Goal: Transaction & Acquisition: Purchase product/service

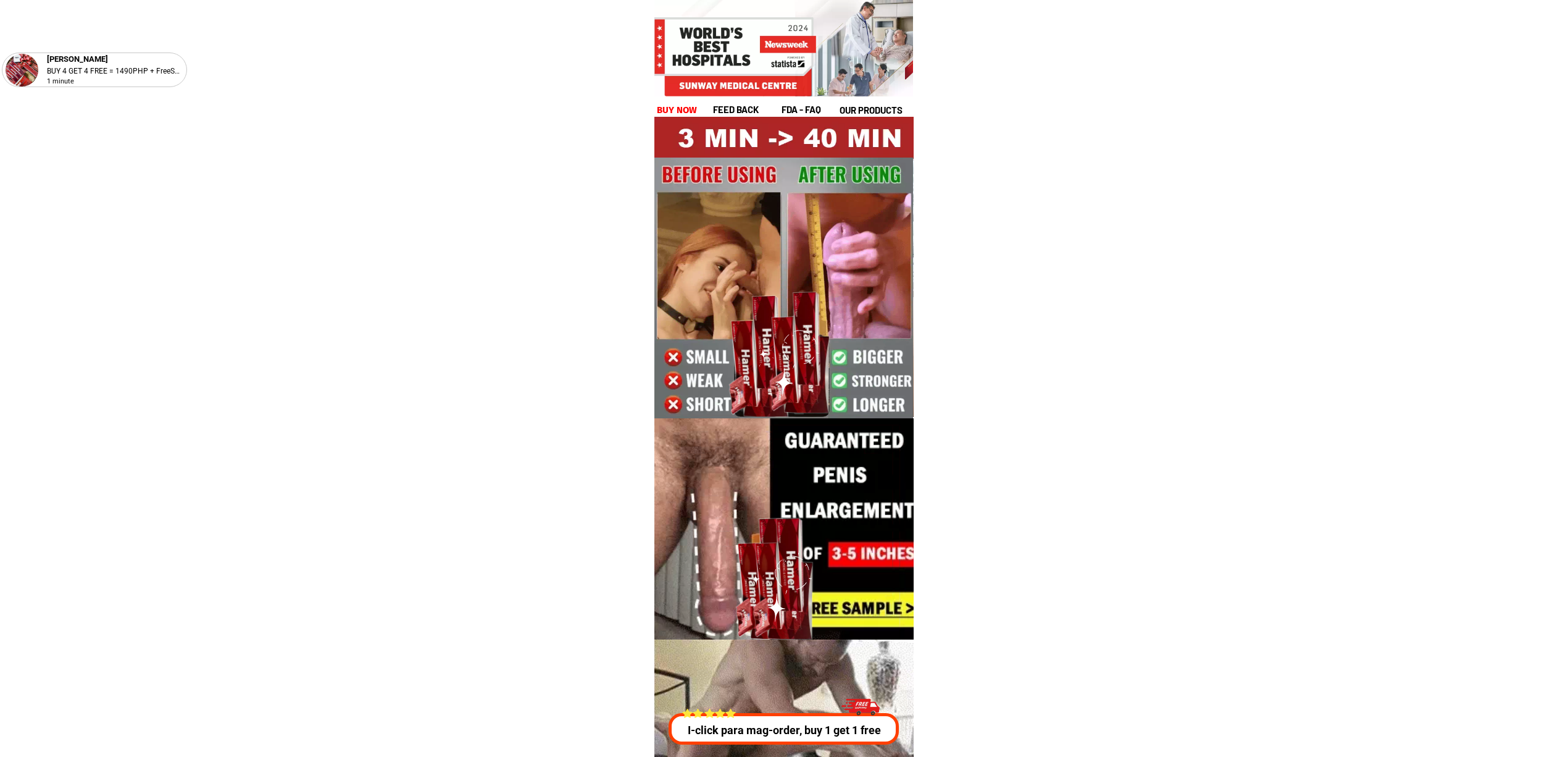
click at [790, 718] on div at bounding box center [782, 728] width 229 height 32
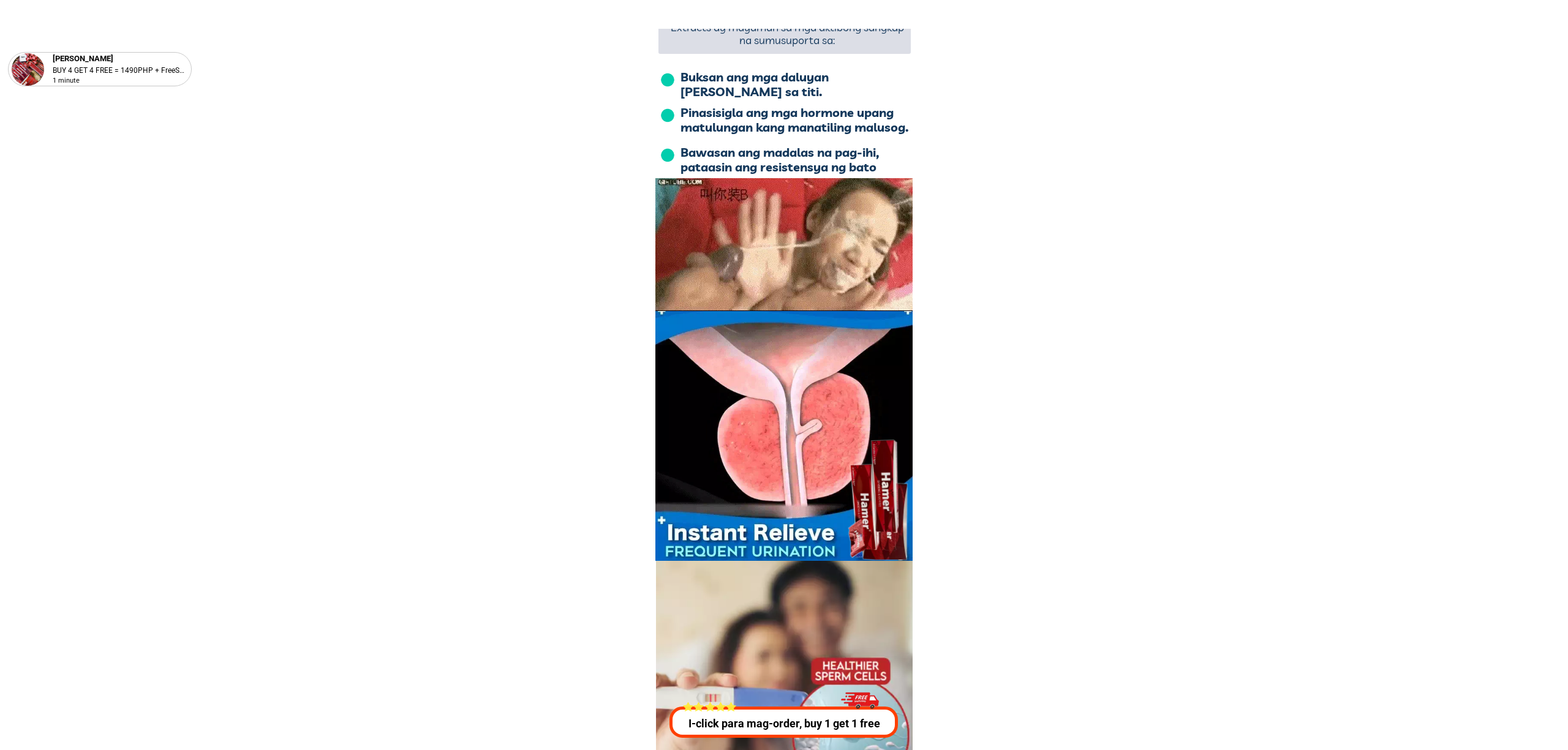
scroll to position [4410, 0]
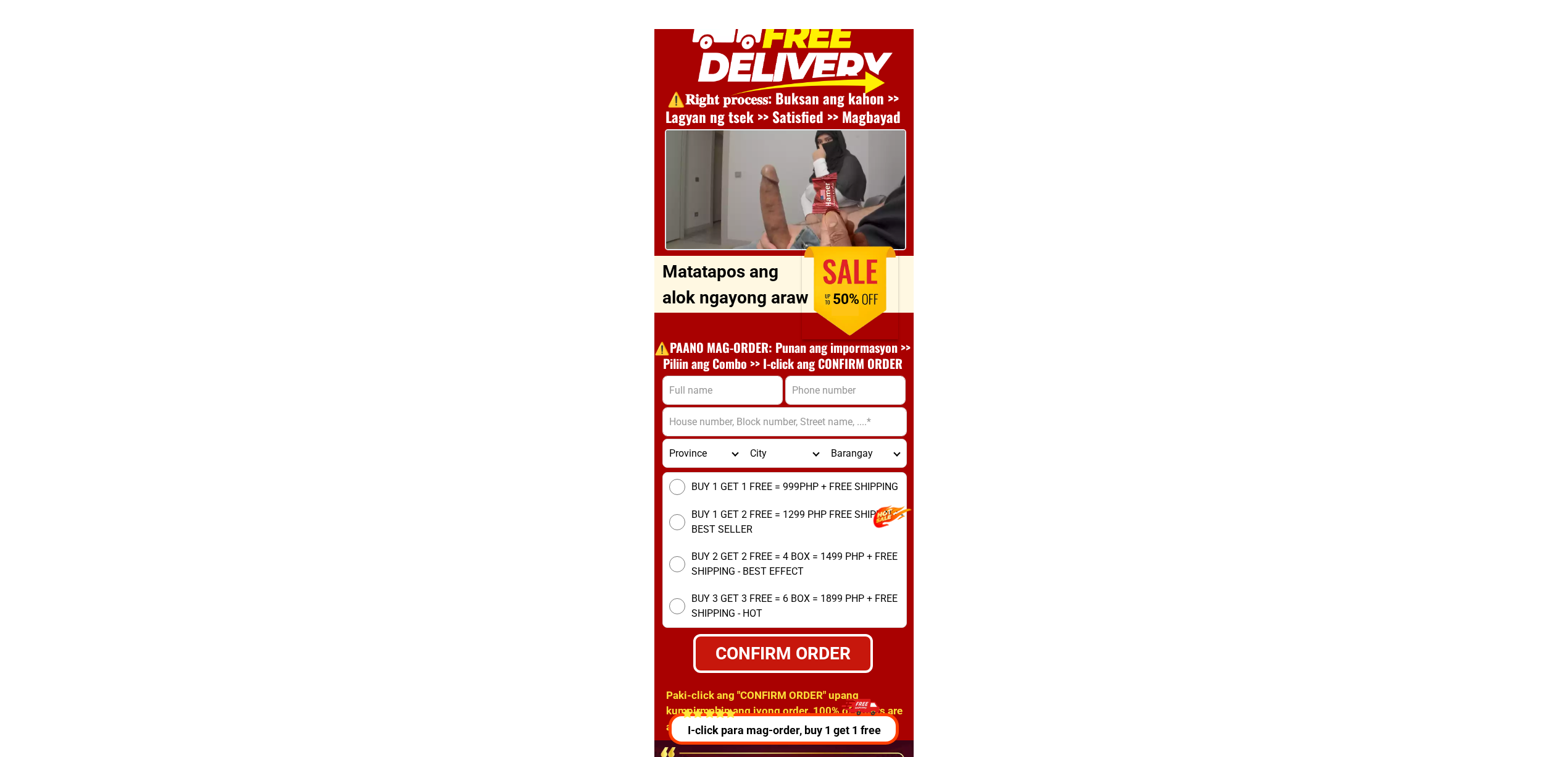
click at [823, 372] on div "⚠️️𝐑𝐢𝐠𝐡𝐭 𝐩𝐫𝐨𝐜𝐞𝐬𝐬: Buksan ang kahon >> Lagyan ng tsek >> Satisfied >> Magbayad O…" at bounding box center [784, 371] width 259 height 740
paste input "9941054026"
click at [831, 385] on input "Input phone_number" at bounding box center [845, 390] width 119 height 27
type input "09941054026"
click at [706, 390] on input "Input full_name" at bounding box center [723, 390] width 119 height 27
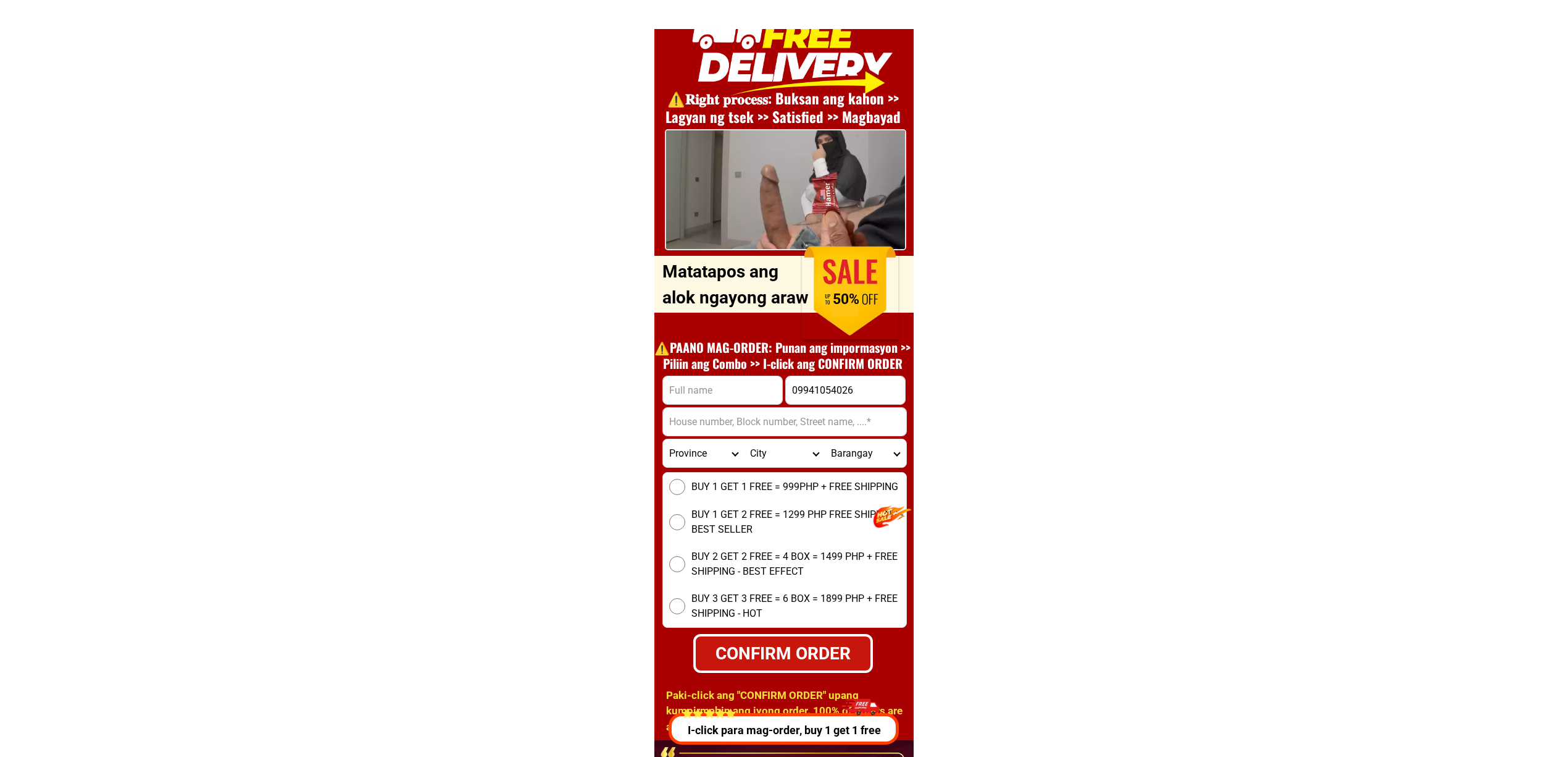
paste input "[PERSON_NAME]""
type input "[PERSON_NAME]"
click at [875, 448] on select "Barangay" at bounding box center [866, 453] width 81 height 27
click at [831, 418] on input "Input address" at bounding box center [784, 422] width 243 height 27
paste input ""Monland velads""
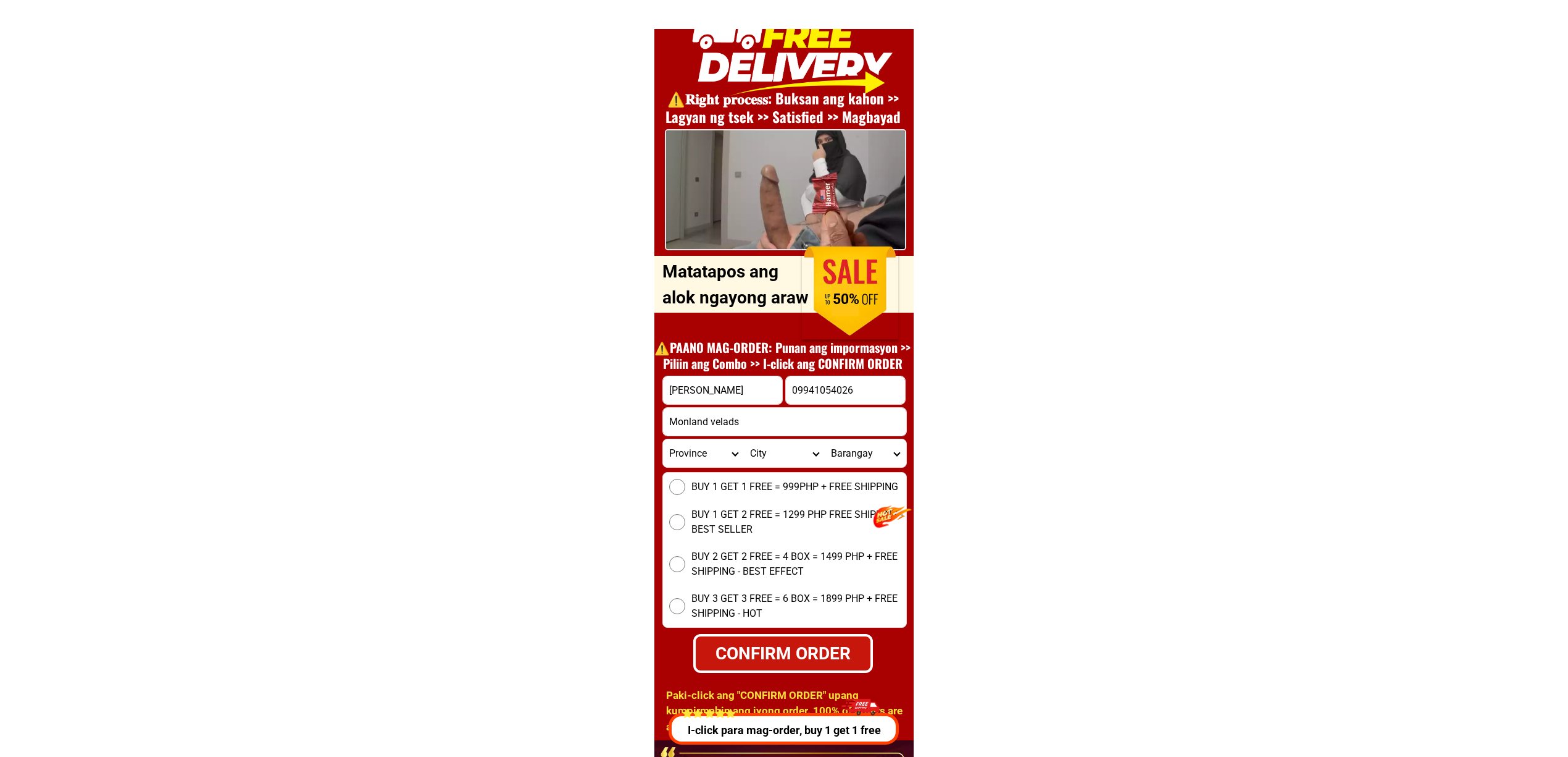
type input "Monland velads"
click at [670, 452] on select "Province [GEOGRAPHIC_DATA] [GEOGRAPHIC_DATA][PERSON_NAME][GEOGRAPHIC_DATA][GEOG…" at bounding box center [703, 453] width 81 height 27
click at [694, 453] on select "Province [GEOGRAPHIC_DATA] [GEOGRAPHIC_DATA][PERSON_NAME][GEOGRAPHIC_DATA][GEOG…" at bounding box center [703, 453] width 81 height 27
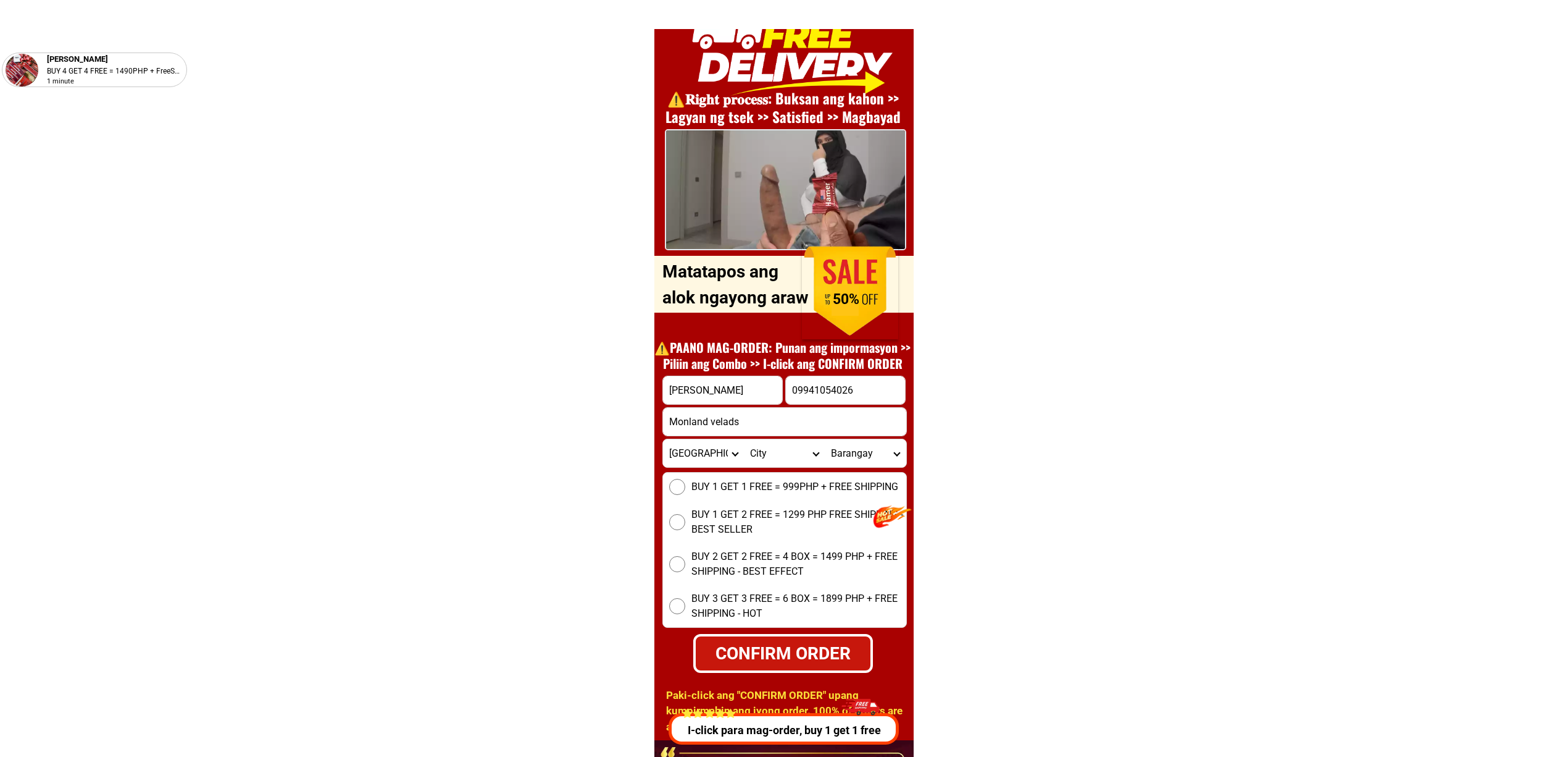
select select "63_738"
click at [694, 453] on select "Province [GEOGRAPHIC_DATA] [GEOGRAPHIC_DATA][PERSON_NAME][GEOGRAPHIC_DATA][GEOG…" at bounding box center [703, 453] width 81 height 27
click at [663, 439] on select "Province [GEOGRAPHIC_DATA] [GEOGRAPHIC_DATA][PERSON_NAME][GEOGRAPHIC_DATA][GEOG…" at bounding box center [703, 453] width 81 height 27
click at [752, 458] on select "City [GEOGRAPHIC_DATA] [GEOGRAPHIC_DATA]-city [GEOGRAPHIC_DATA] [GEOGRAPHIC_DAT…" at bounding box center [784, 453] width 81 height 27
select select "63_7387159"
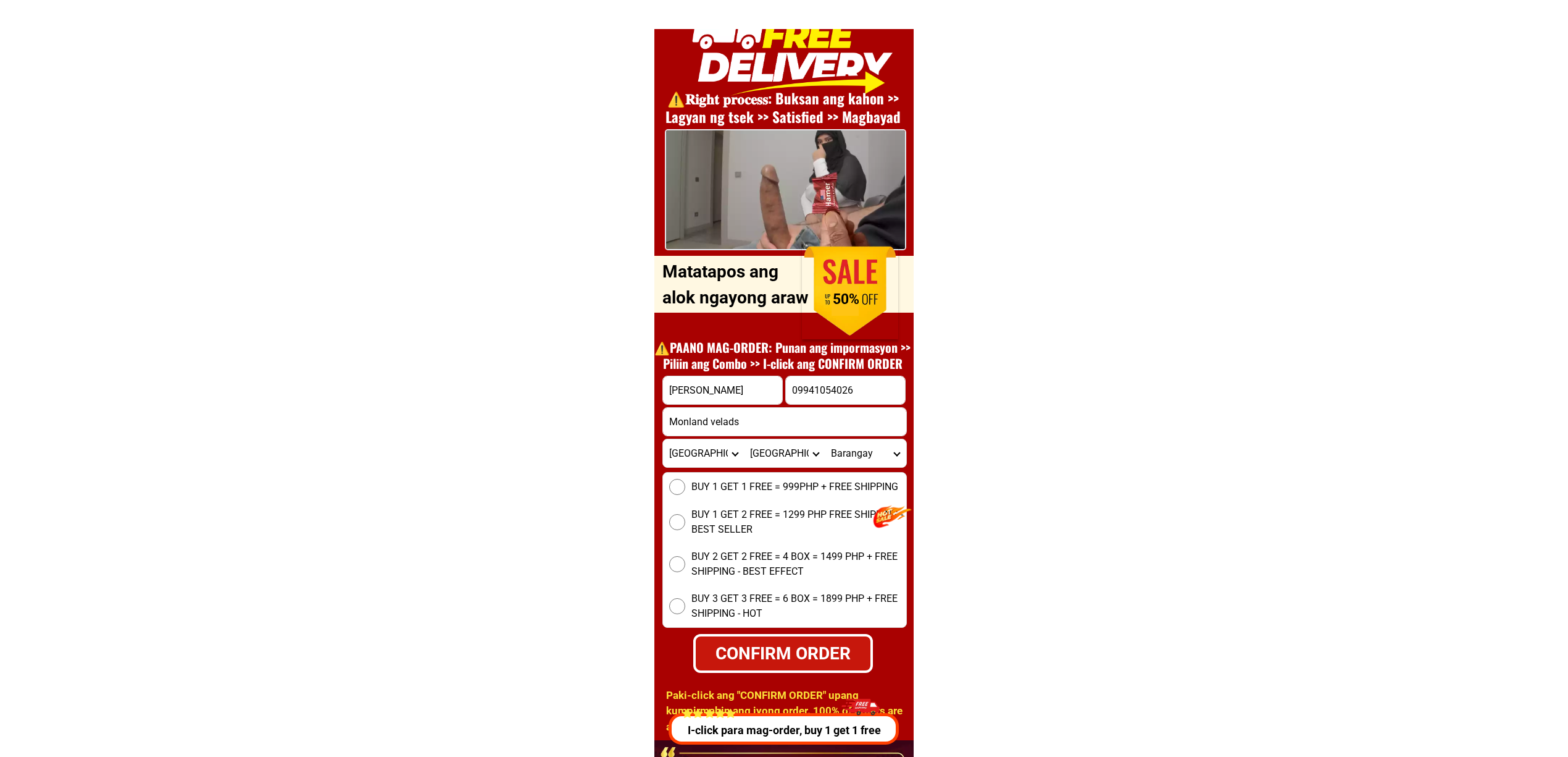
click at [744, 439] on select "City [GEOGRAPHIC_DATA] [GEOGRAPHIC_DATA]-city [GEOGRAPHIC_DATA] [GEOGRAPHIC_DAT…" at bounding box center [784, 453] width 81 height 27
click at [859, 445] on select "[GEOGRAPHIC_DATA] [PERSON_NAME] (lasang) [PERSON_NAME] Angalan Atan-awe Baganih…" at bounding box center [866, 453] width 81 height 27
select select "63_73871593471"
click at [825, 439] on select "[GEOGRAPHIC_DATA] [PERSON_NAME] (lasang) [PERSON_NAME] Angalan Atan-awe Baganih…" at bounding box center [866, 453] width 81 height 27
click at [730, 488] on span "BUY 1 GET 1 FREE = 999PHP + FREE SHIPPING" at bounding box center [794, 486] width 207 height 15
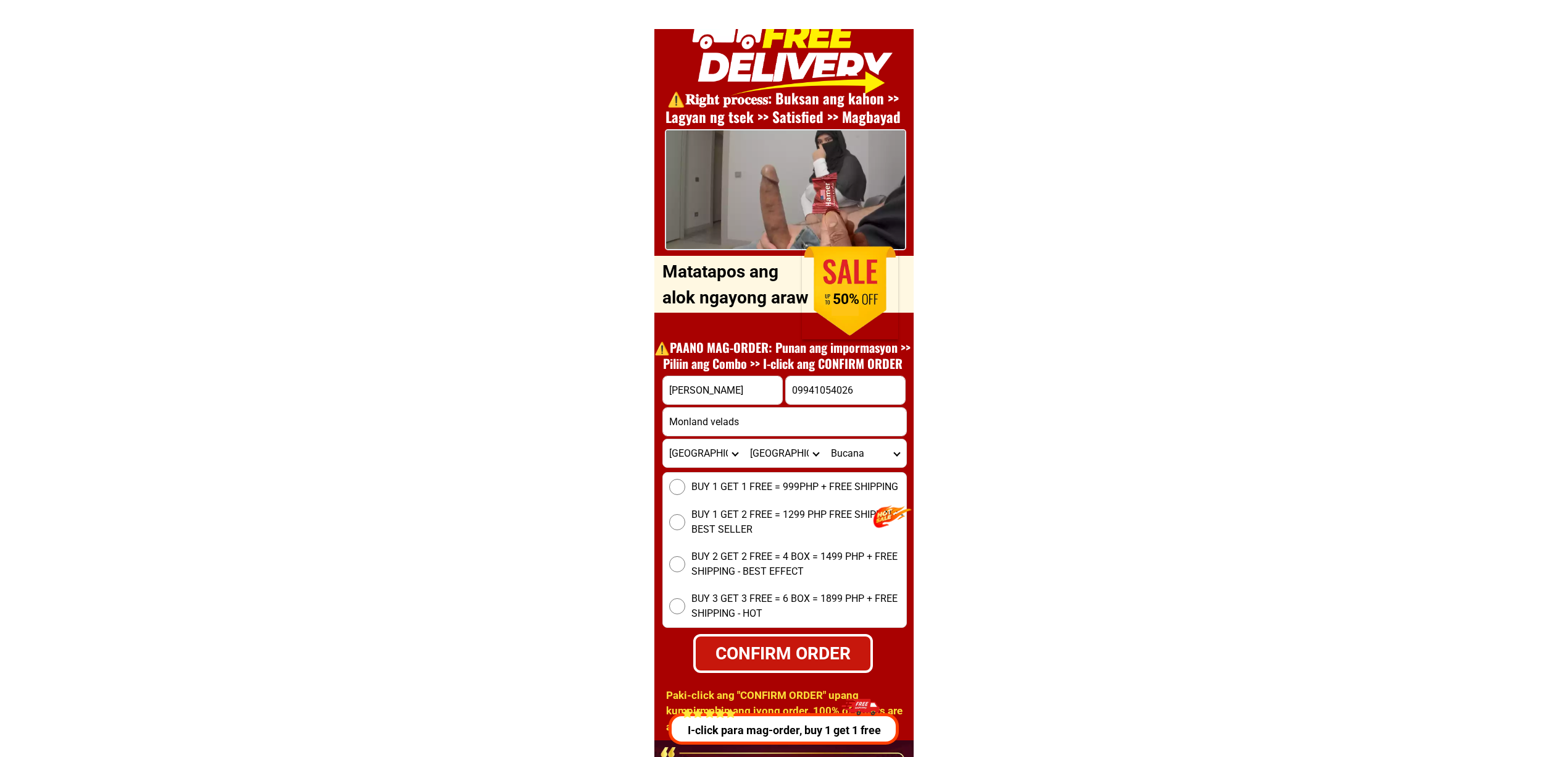
click at [685, 488] on input "BUY 1 GET 1 FREE = 999PHP + FREE SHIPPING" at bounding box center [677, 487] width 16 height 16
click at [843, 390] on input "09941054026" at bounding box center [845, 390] width 119 height 27
click at [763, 645] on div "CONFIRM ORDER" at bounding box center [782, 653] width 178 height 27
radio input "true"
